Goal: Information Seeking & Learning: Learn about a topic

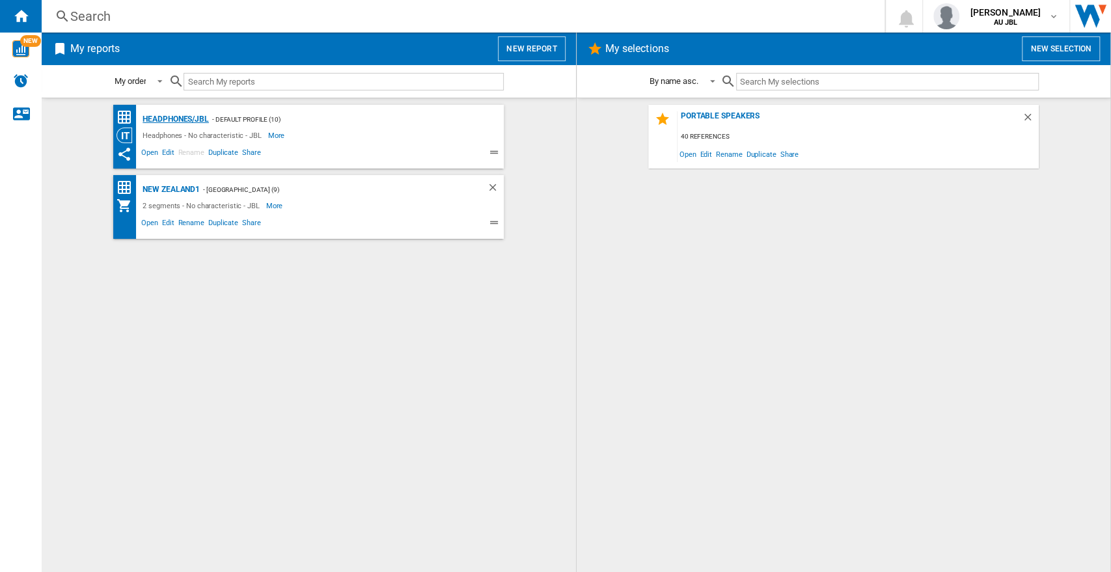
click at [193, 120] on div "Headphones/JBL" at bounding box center [174, 119] width 70 height 16
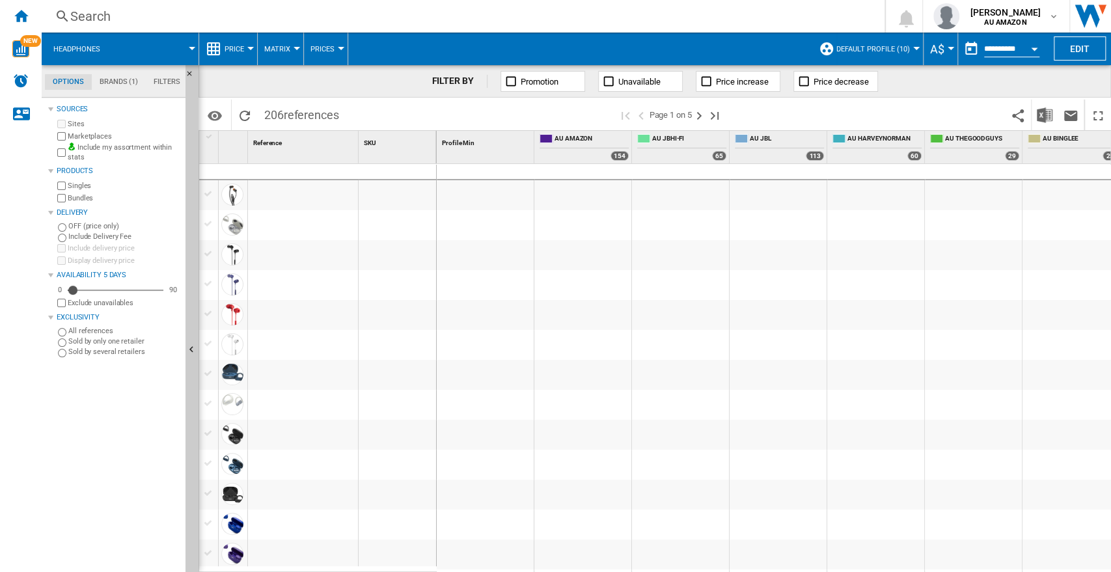
click at [57, 172] on div "Products" at bounding box center [119, 171] width 124 height 10
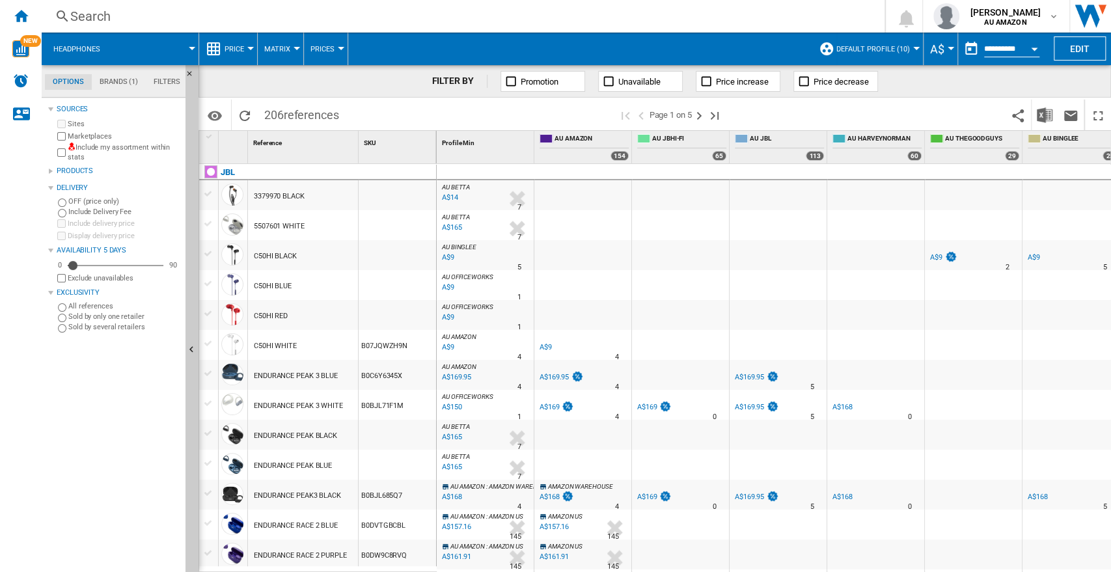
click at [113, 23] on div "Search" at bounding box center [460, 16] width 780 height 18
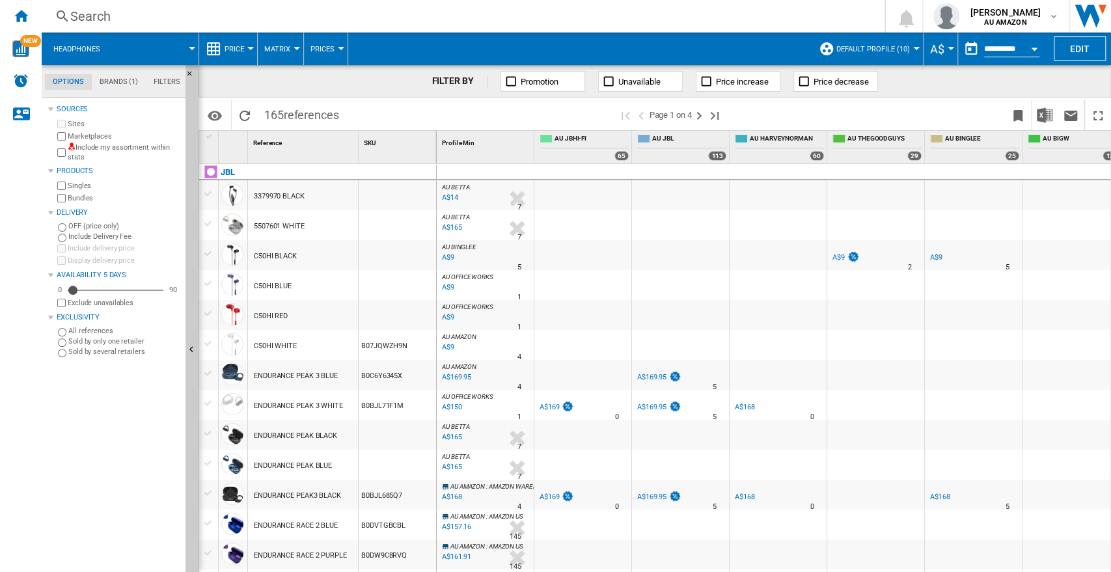
click at [103, 9] on div "Search" at bounding box center [460, 16] width 780 height 18
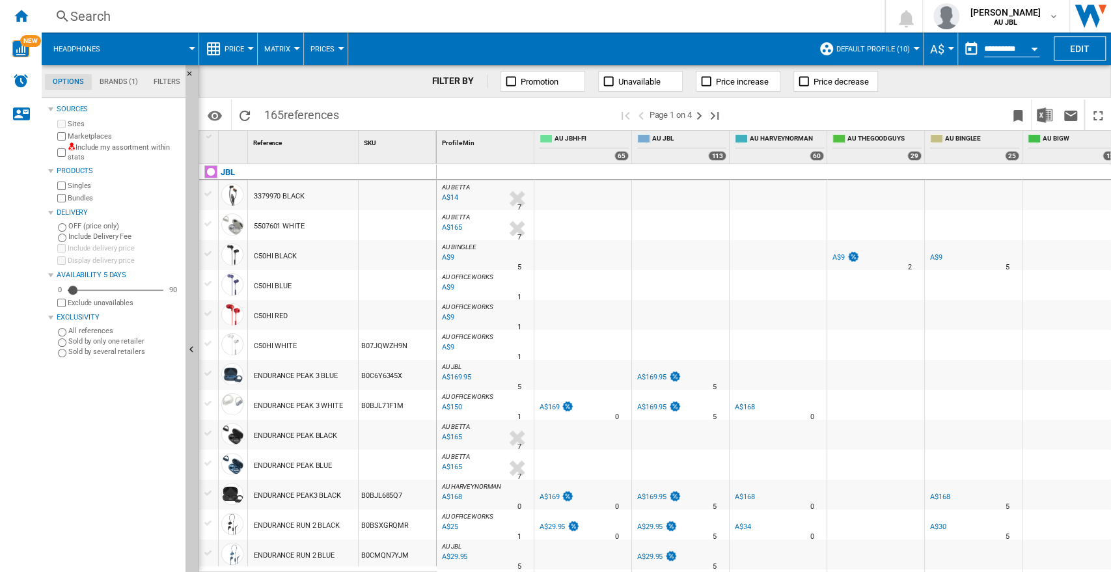
click at [162, 27] on div "Search Search 0 samuel swan AU JBL AU JBL NZ JBL My settings" at bounding box center [576, 16] width 1069 height 33
click at [109, 20] on div "Search" at bounding box center [460, 16] width 780 height 18
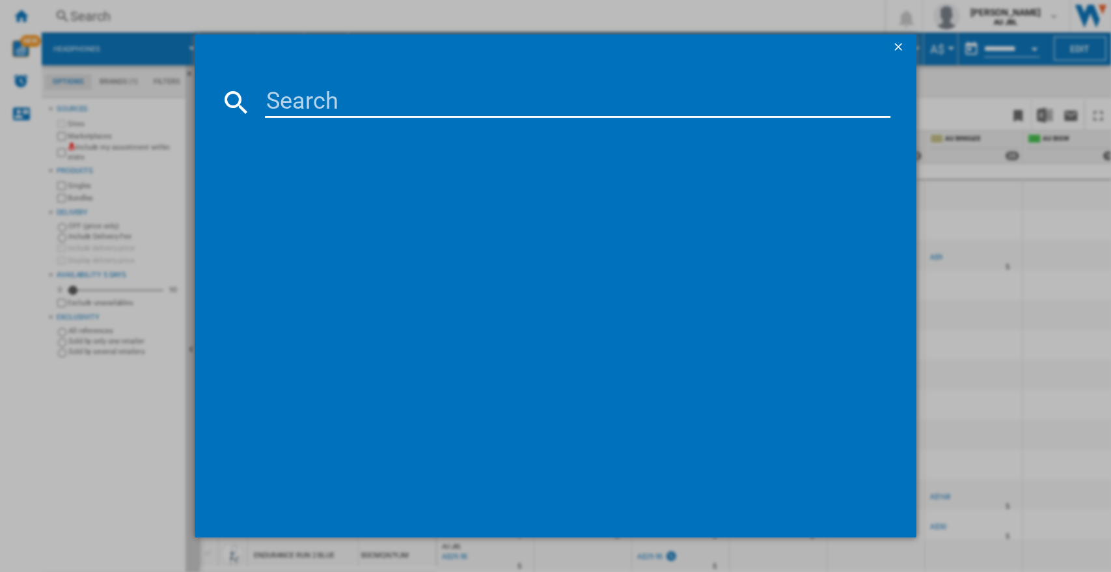
click at [368, 108] on input at bounding box center [578, 102] width 626 height 31
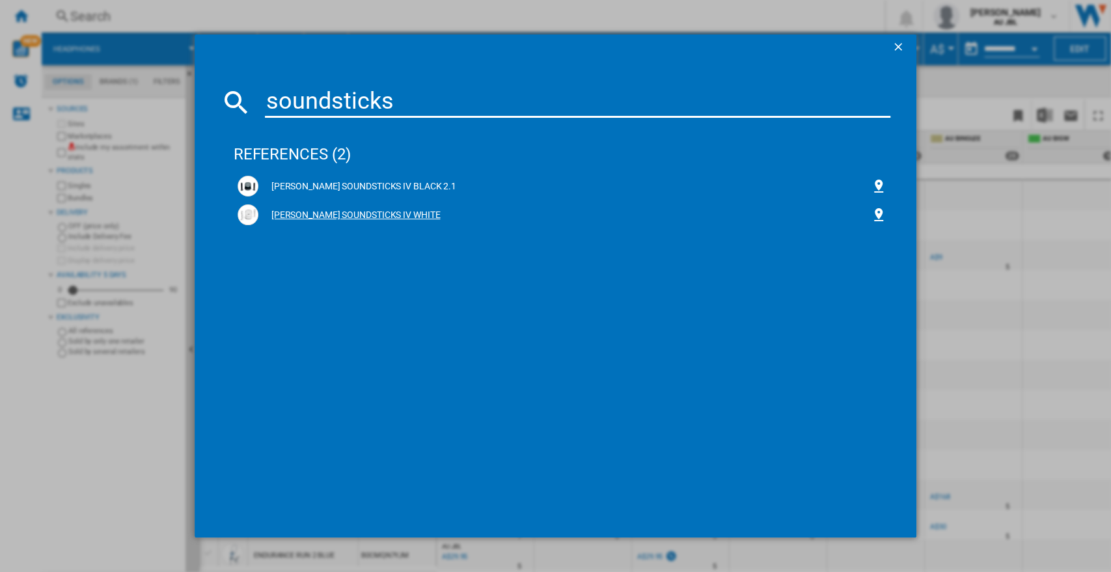
type input "soundsticks"
click at [410, 214] on div "HARMAN KARDON SOUNDSTICKS IV WHITE" at bounding box center [564, 215] width 613 height 13
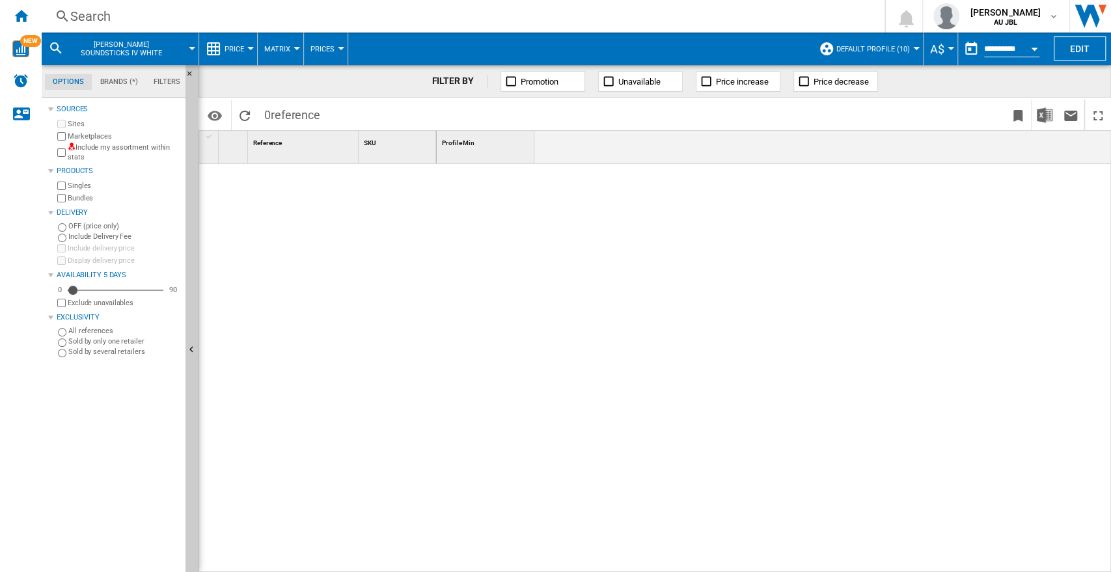
click at [72, 135] on label "Marketplaces" at bounding box center [124, 136] width 113 height 10
click at [885, 49] on span "Default profile (10)" at bounding box center [873, 49] width 74 height 8
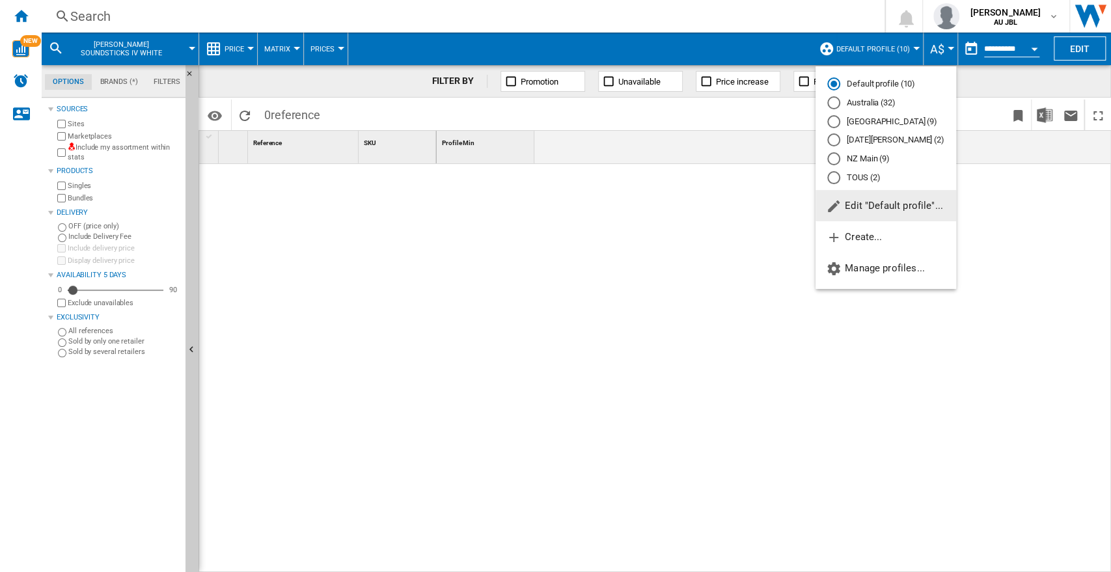
click at [885, 49] on md-backdrop at bounding box center [555, 286] width 1111 height 572
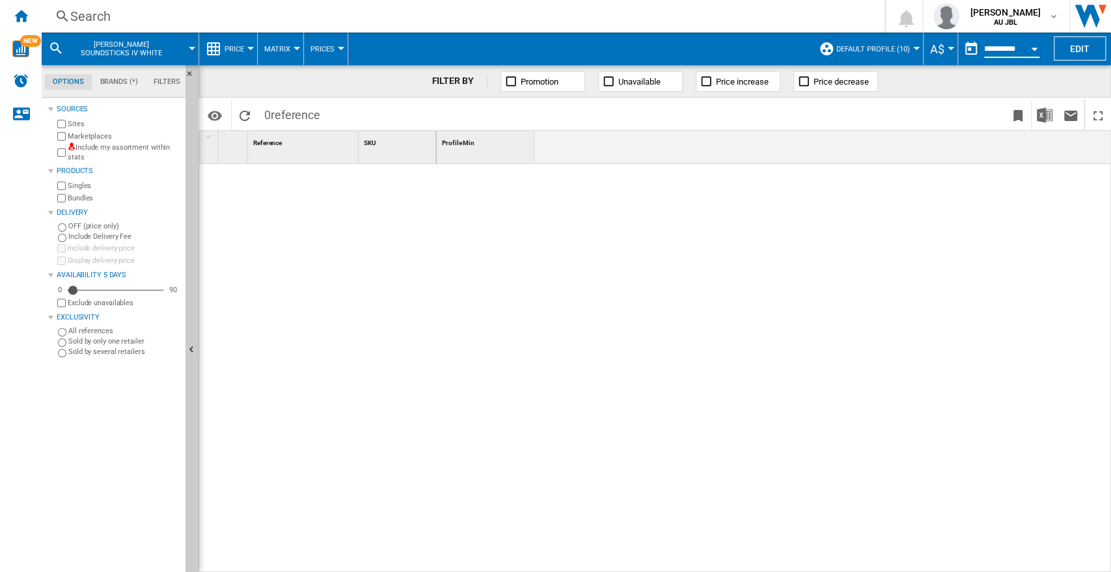
click at [1003, 52] on input "**********" at bounding box center [1011, 51] width 55 height 12
click at [1032, 48] on div "Open calendar" at bounding box center [1034, 49] width 7 height 3
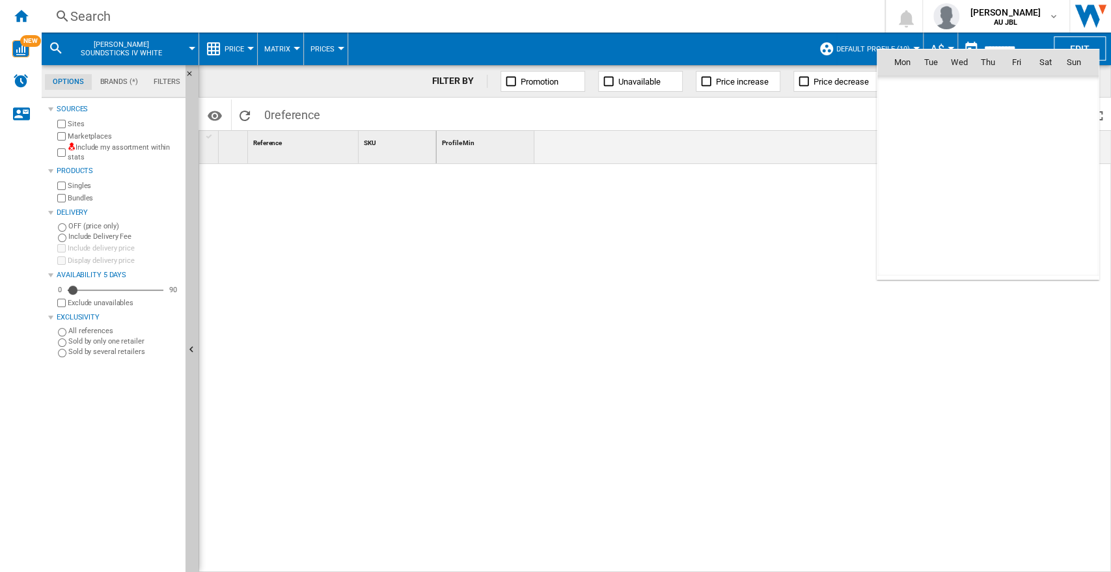
scroll to position [6210, 0]
click at [931, 141] on span "7" at bounding box center [931, 148] width 26 height 26
type input "**********"
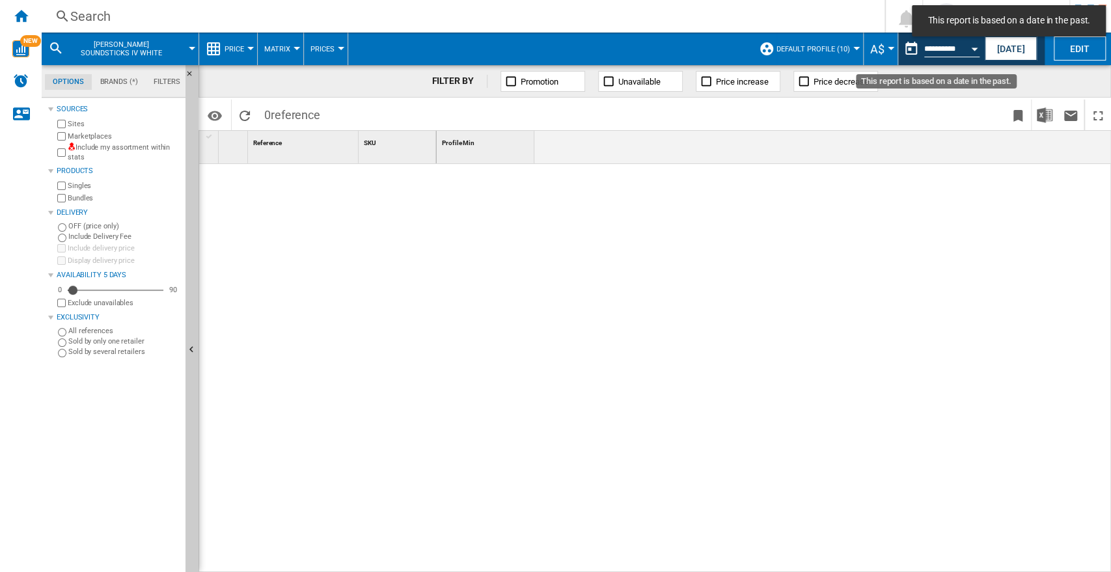
click at [963, 51] on button "Open calendar" at bounding box center [974, 46] width 23 height 23
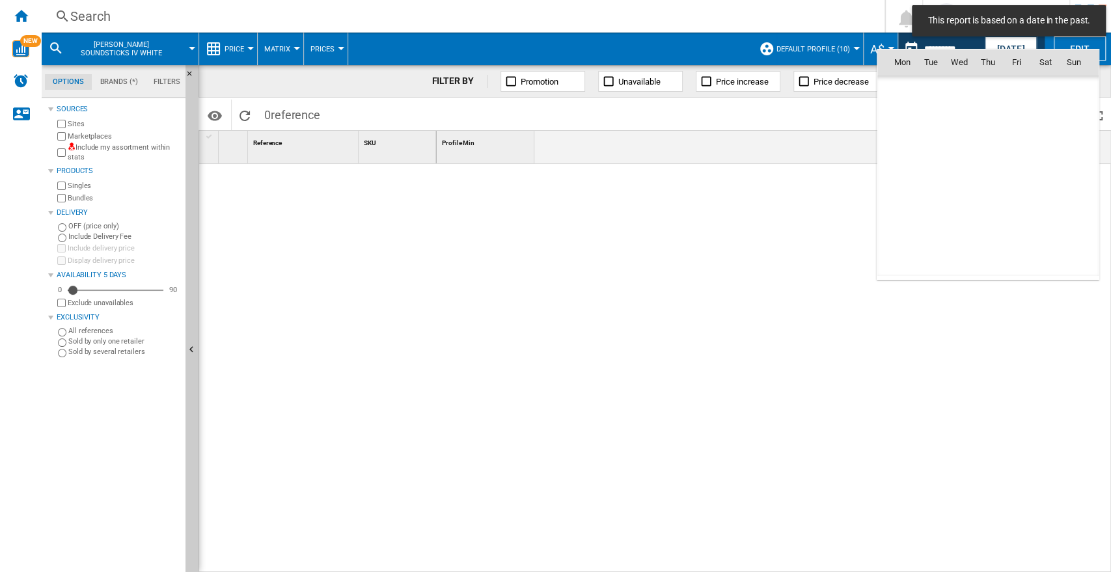
scroll to position [6210, 0]
click at [967, 106] on td "1" at bounding box center [959, 119] width 29 height 29
type input "**********"
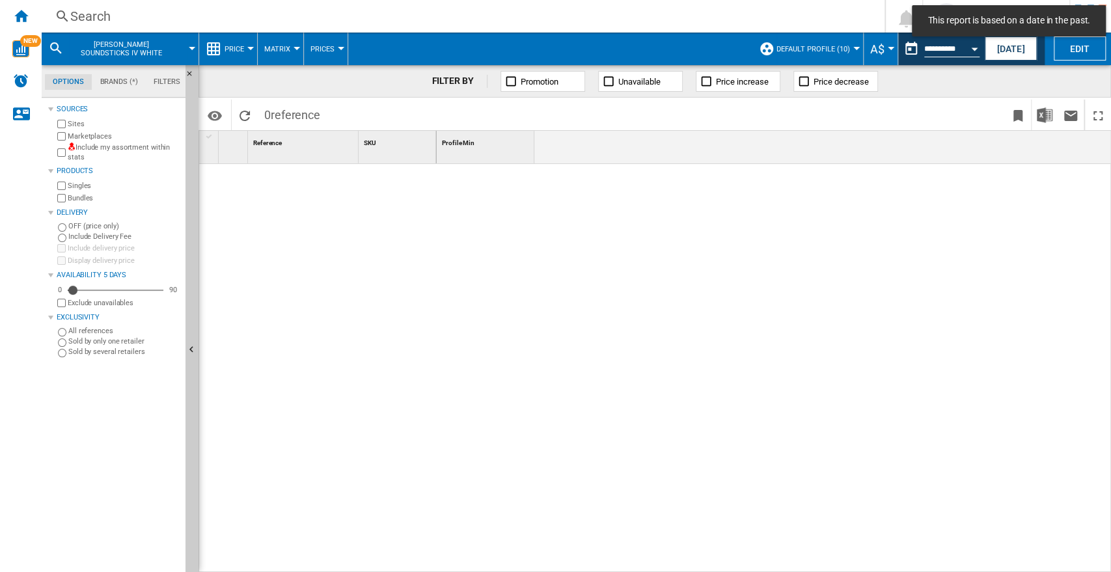
click at [135, 46] on span "HARMAN KARDON SOUNDSTICKS IV WHITE" at bounding box center [121, 48] width 105 height 17
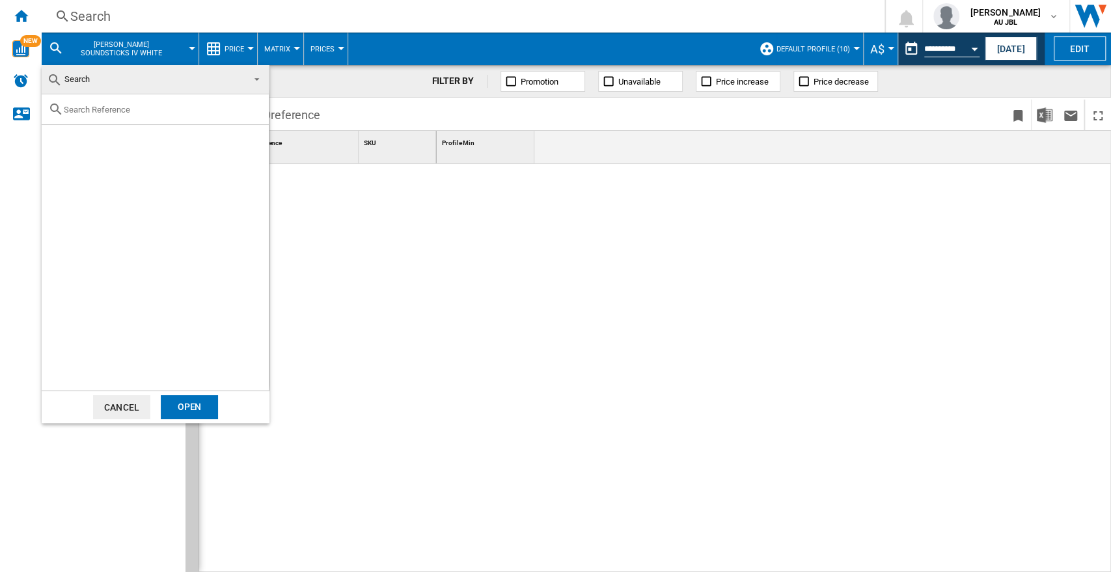
click at [110, 399] on button "Cancel" at bounding box center [121, 407] width 57 height 24
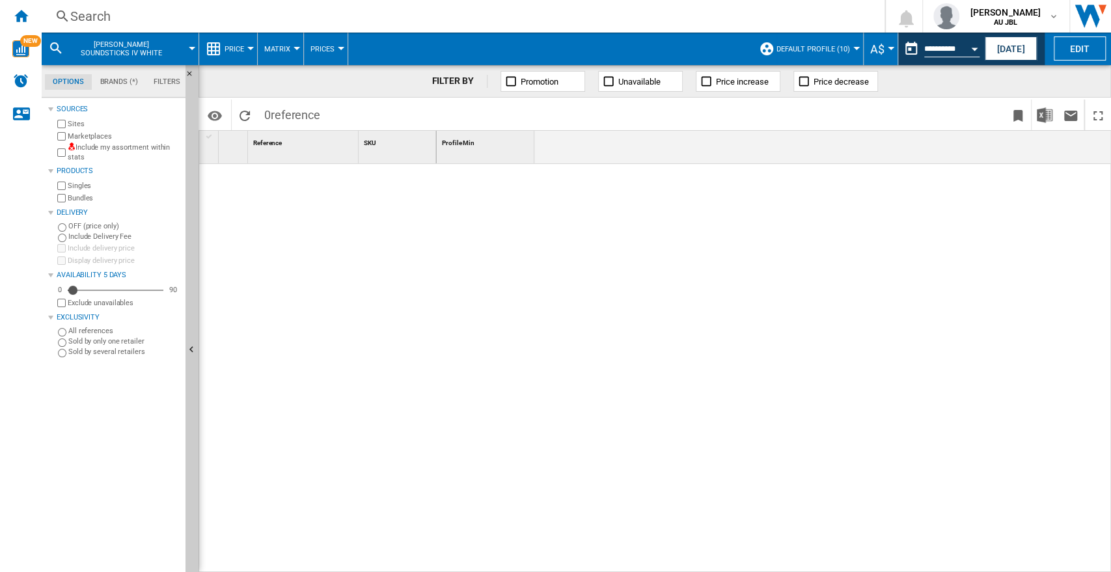
click at [115, 405] on div "Sources Sites Marketplaces Include my assortment within stats Products Singles …" at bounding box center [114, 336] width 132 height 471
